Goal: Information Seeking & Learning: Learn about a topic

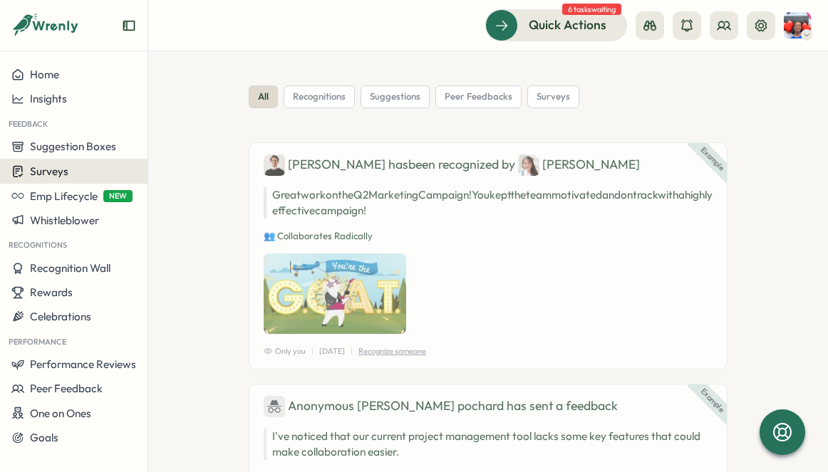
click at [53, 173] on span "Surveys" at bounding box center [49, 172] width 38 height 14
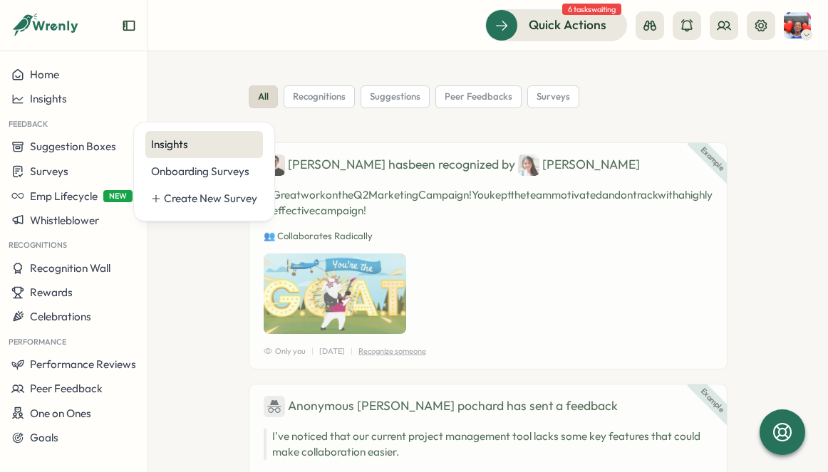
click at [195, 152] on div "Insights" at bounding box center [204, 144] width 118 height 27
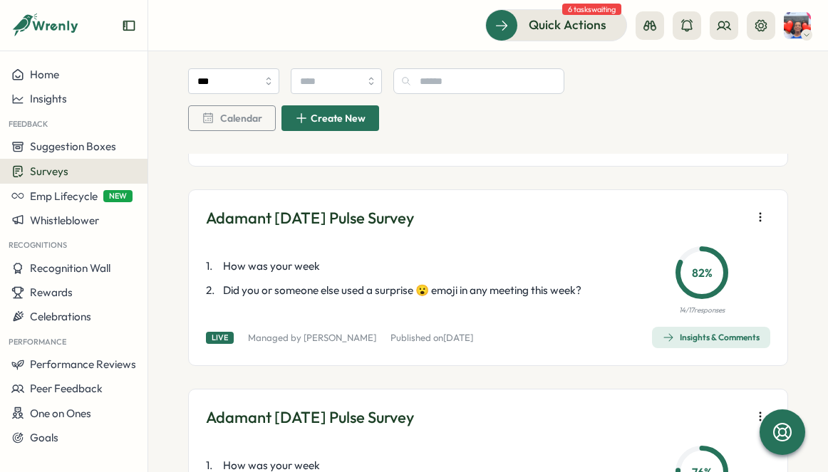
scroll to position [666, 0]
click at [671, 331] on div "Insights & Comments" at bounding box center [711, 336] width 97 height 11
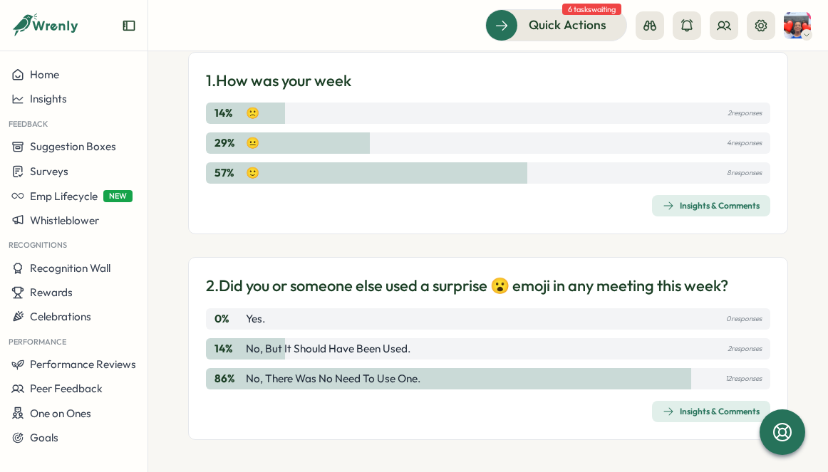
scroll to position [171, 0]
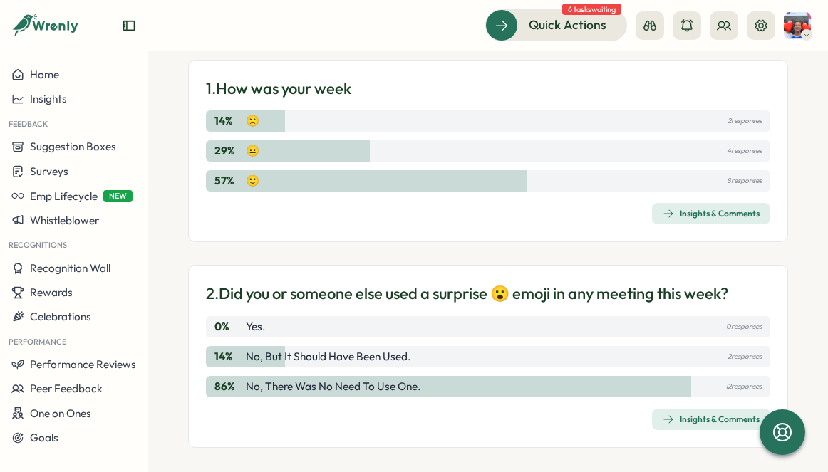
click at [705, 214] on div "Insights & Comments" at bounding box center [711, 213] width 97 height 11
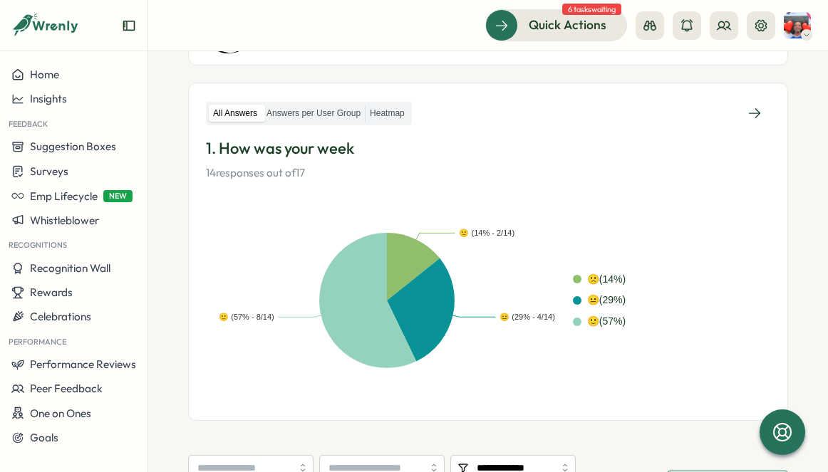
scroll to position [226, 0]
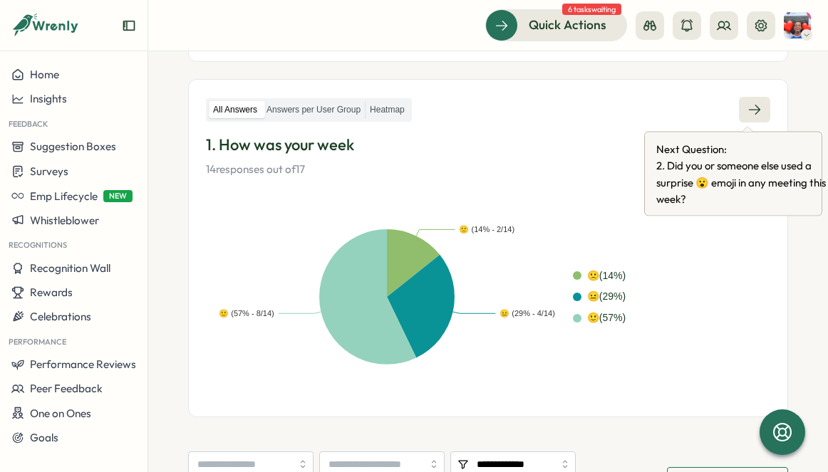
click at [749, 109] on icon at bounding box center [754, 110] width 11 height 10
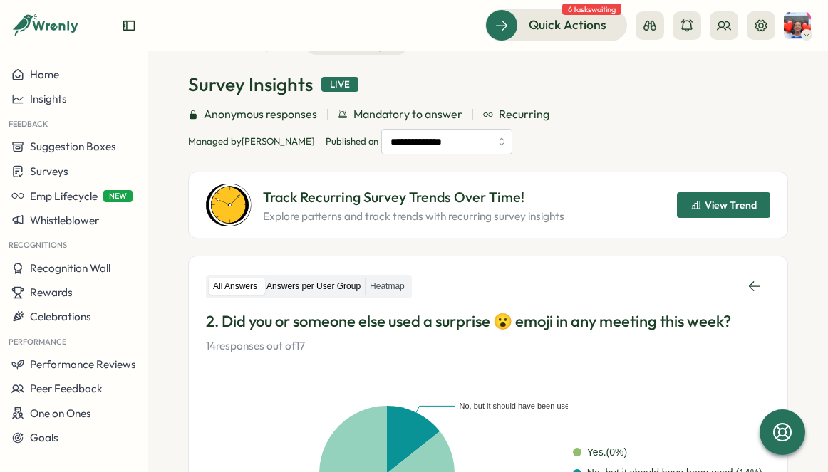
scroll to position [46, 0]
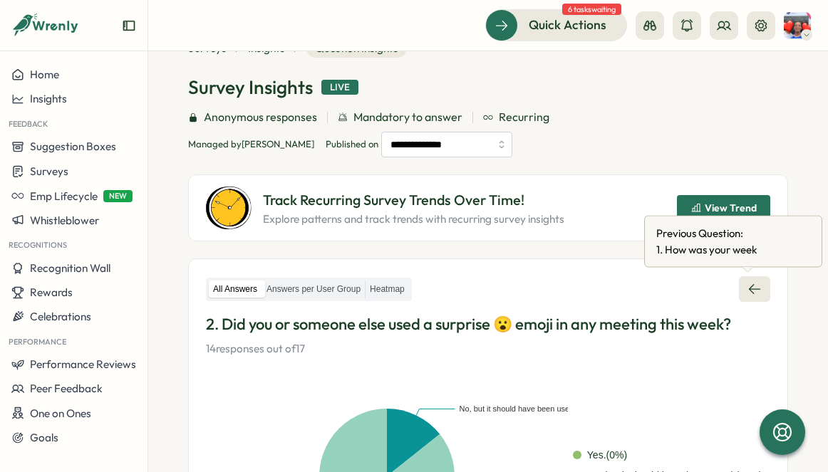
click at [749, 288] on icon at bounding box center [754, 289] width 11 height 10
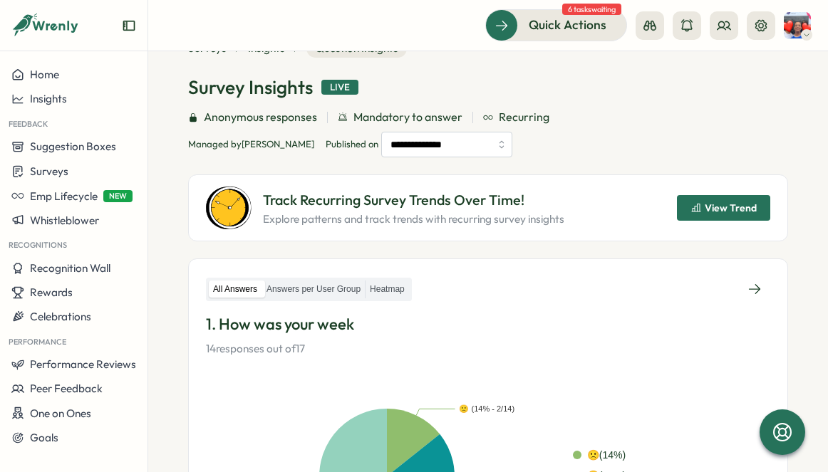
click at [719, 207] on span "View Trend" at bounding box center [731, 208] width 52 height 10
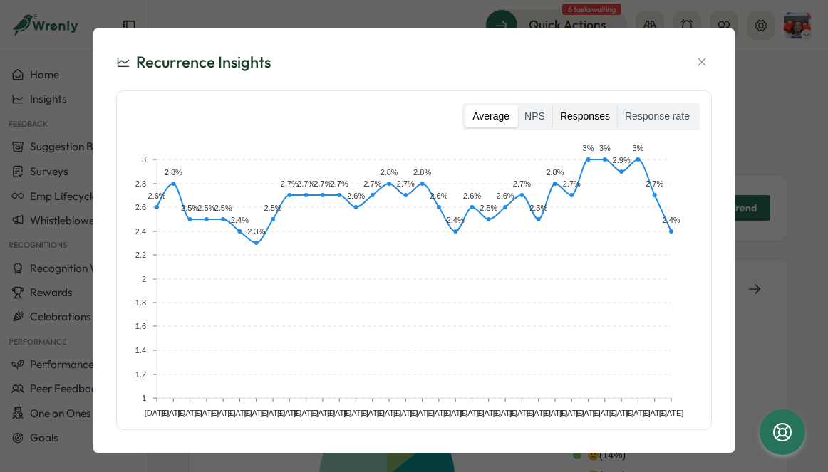
click at [579, 117] on label "Responses" at bounding box center [585, 116] width 64 height 23
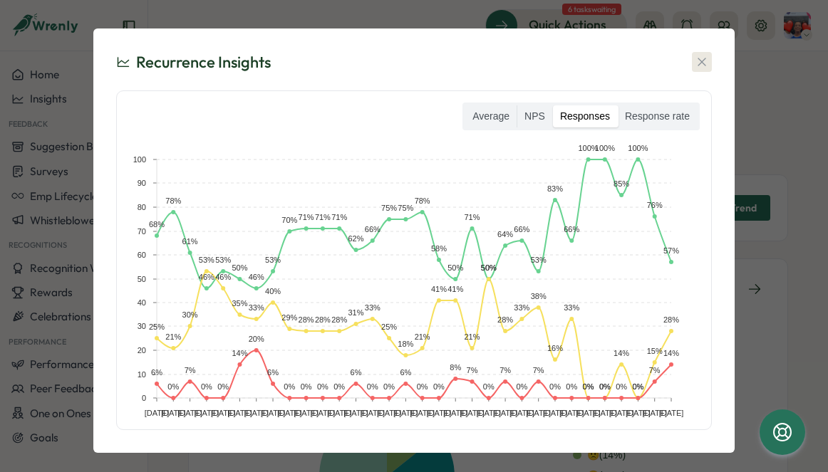
click at [700, 59] on icon "button" at bounding box center [702, 62] width 14 height 14
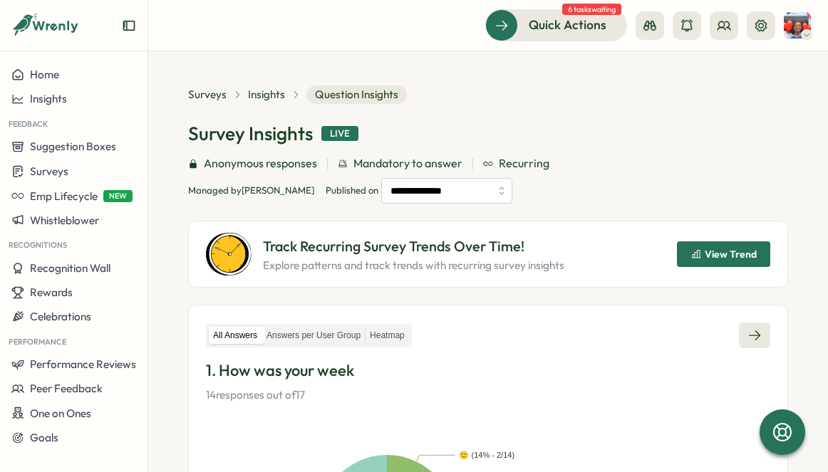
click at [747, 329] on icon at bounding box center [754, 335] width 14 height 14
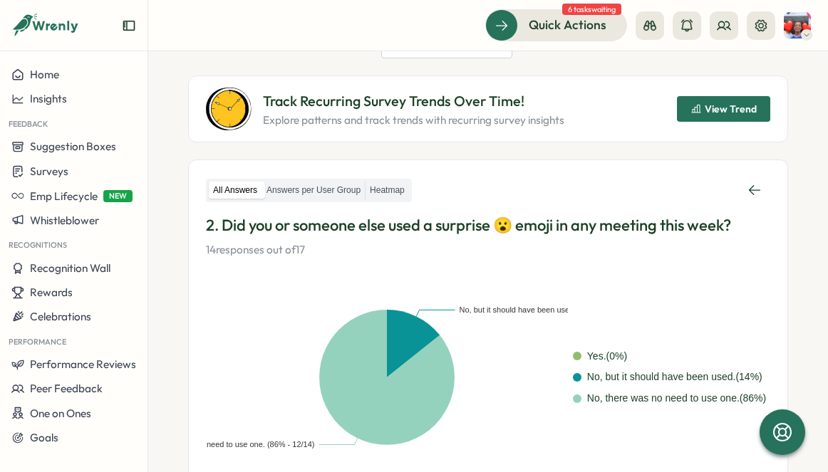
scroll to position [139, 0]
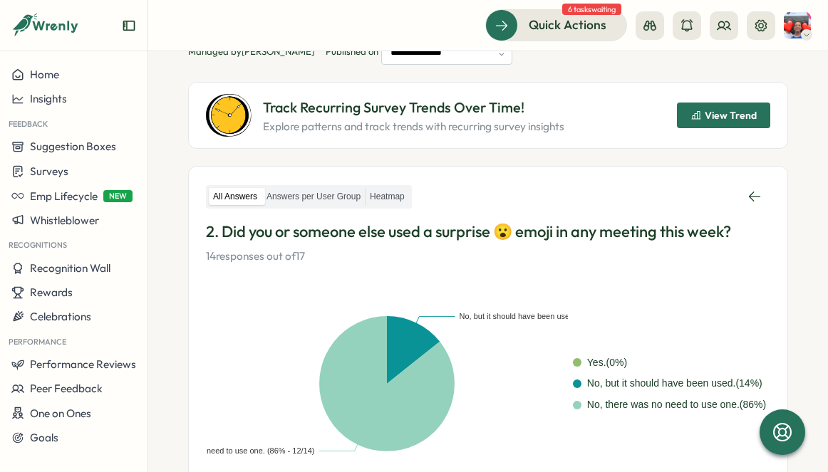
click at [736, 118] on span "View Trend" at bounding box center [731, 115] width 52 height 10
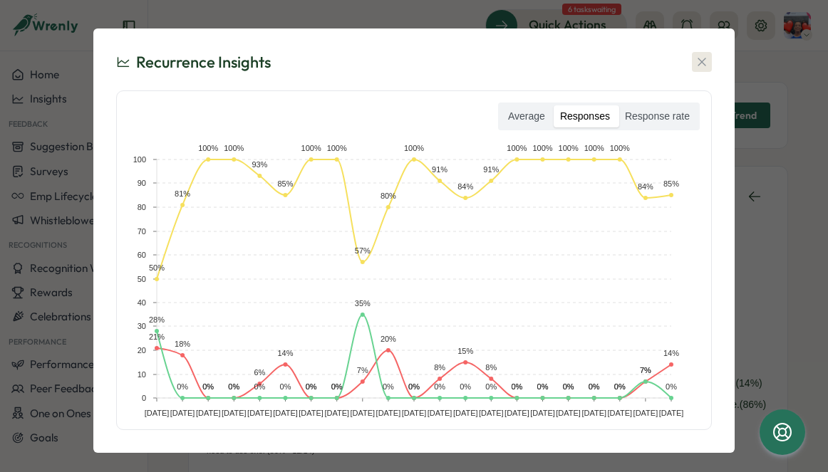
click at [700, 66] on icon "button" at bounding box center [702, 62] width 14 height 14
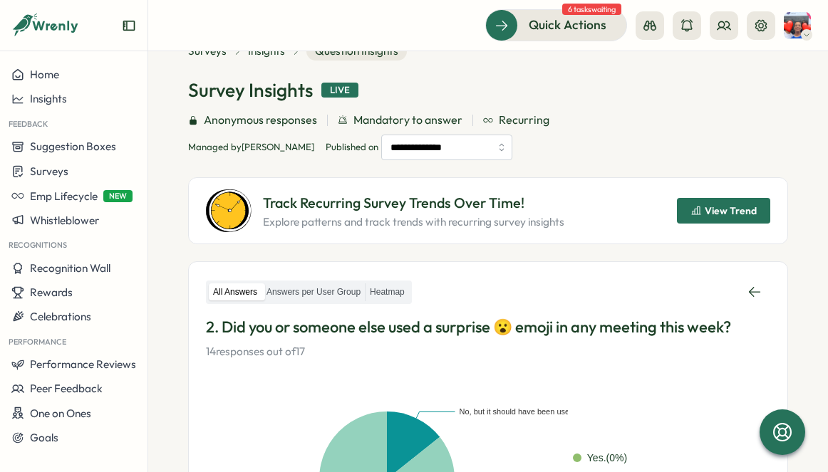
scroll to position [43, 0]
